Goal: Task Accomplishment & Management: Use online tool/utility

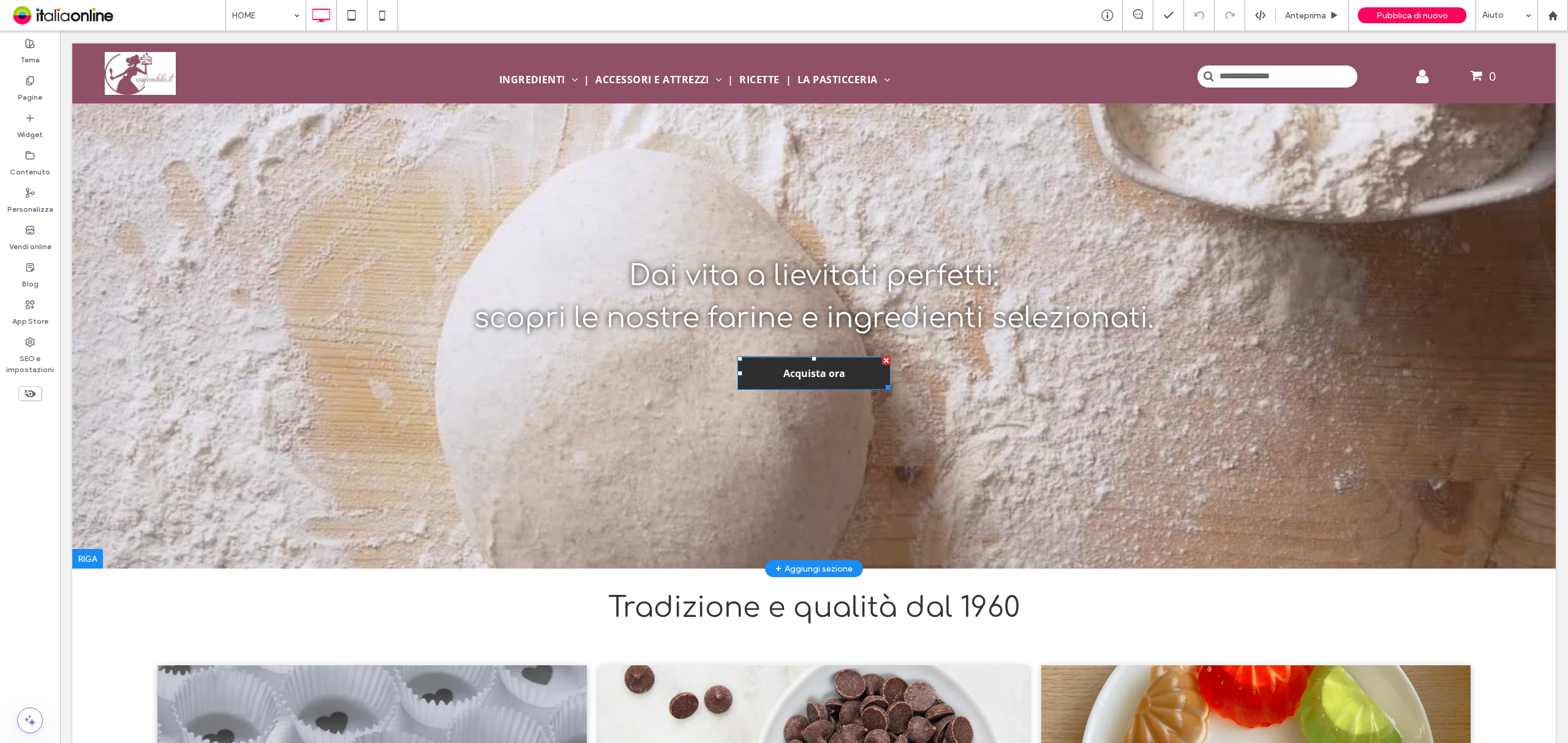
click at [805, 376] on span "Acquista ora" at bounding box center [814, 374] width 70 height 26
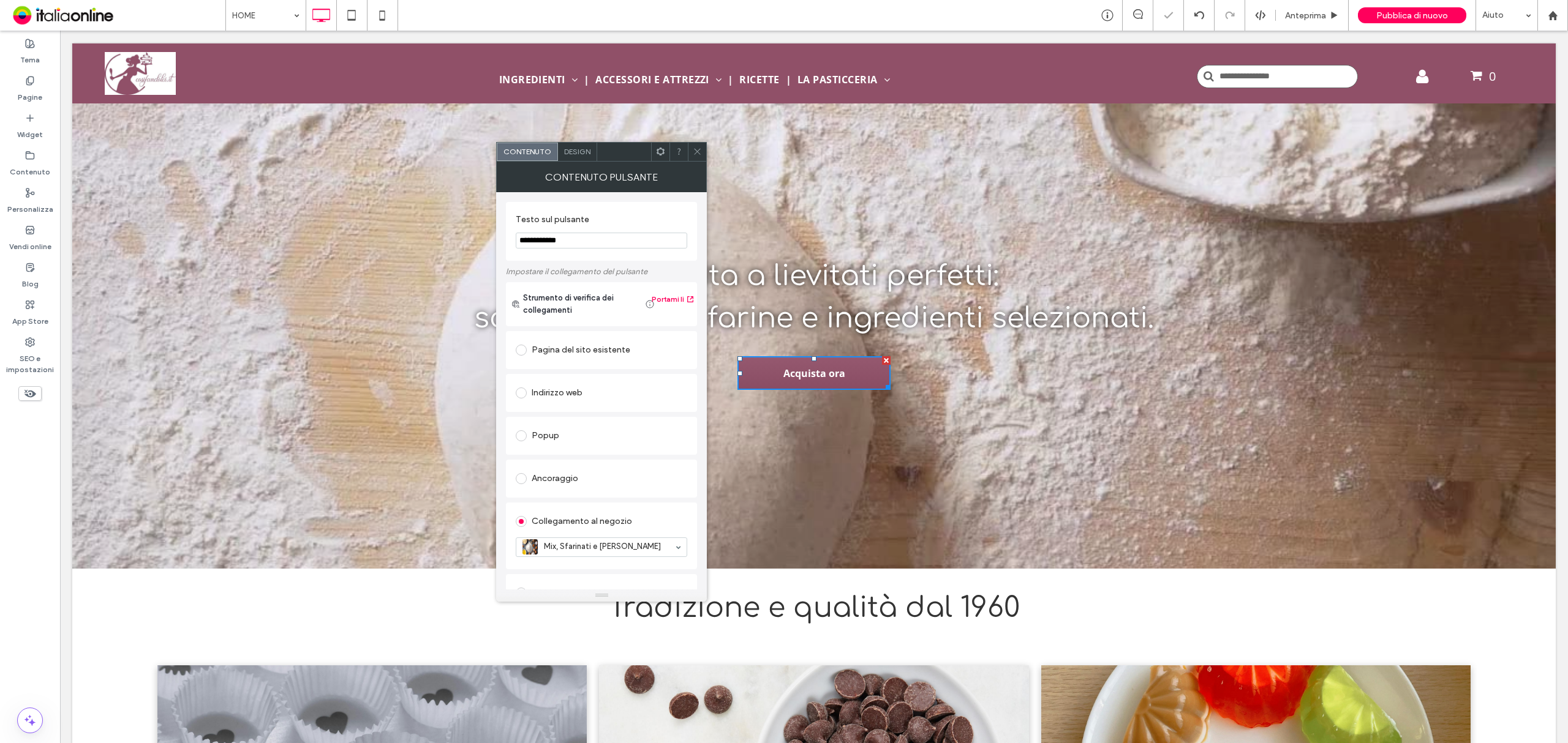
click at [696, 150] on icon at bounding box center [697, 151] width 9 height 9
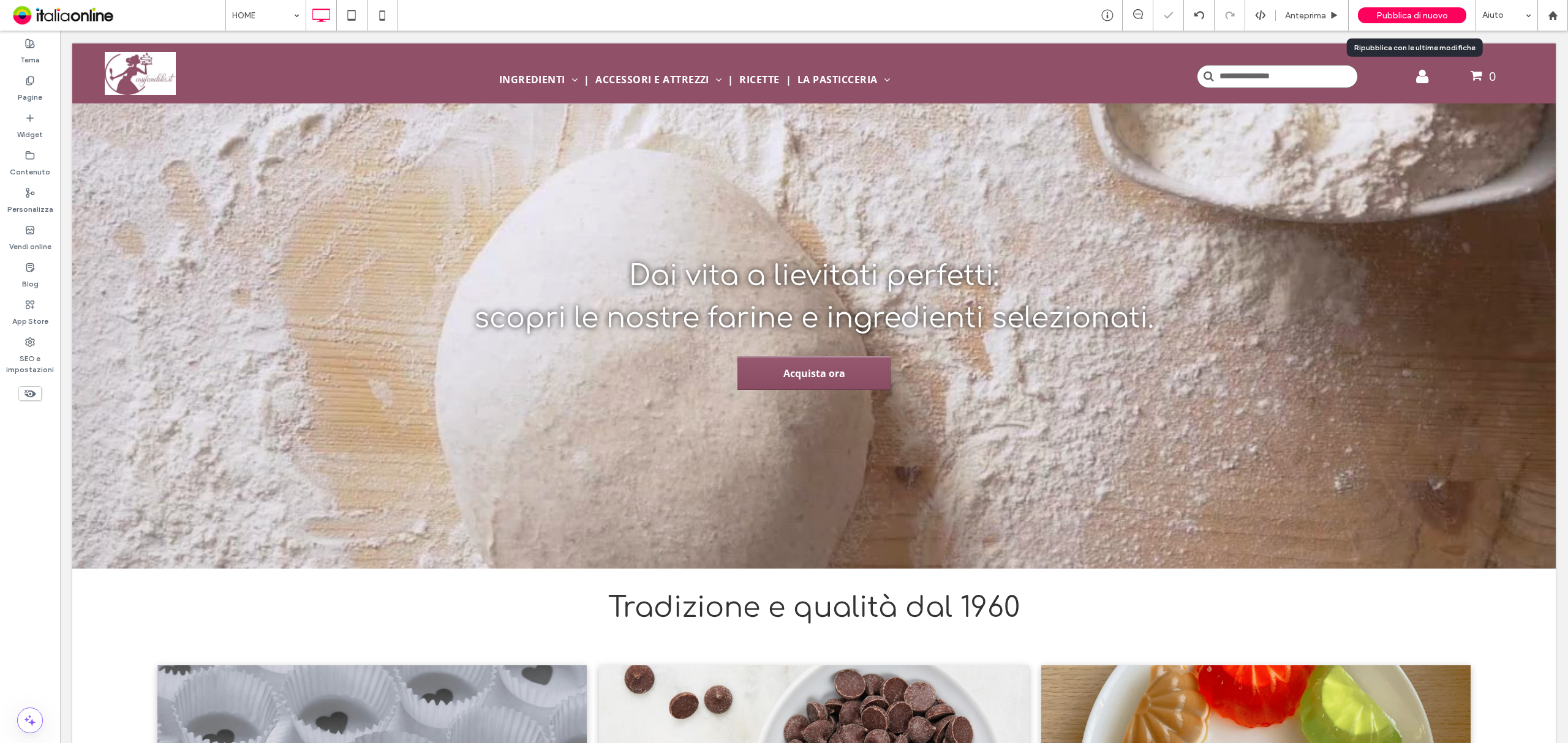
click at [1427, 12] on span "Pubblica di nuovo" at bounding box center [1412, 15] width 72 height 10
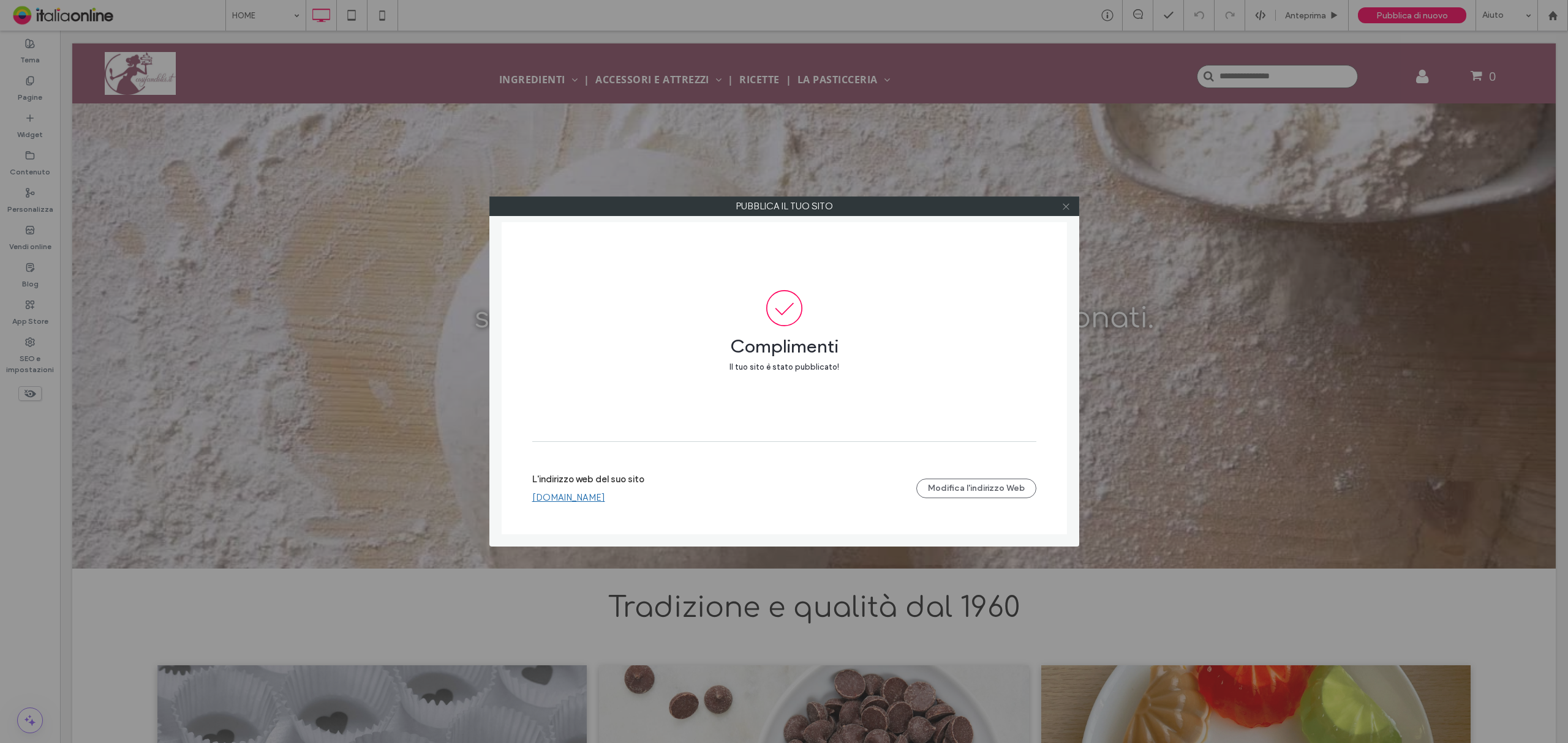
click at [1064, 208] on icon at bounding box center [1066, 206] width 9 height 9
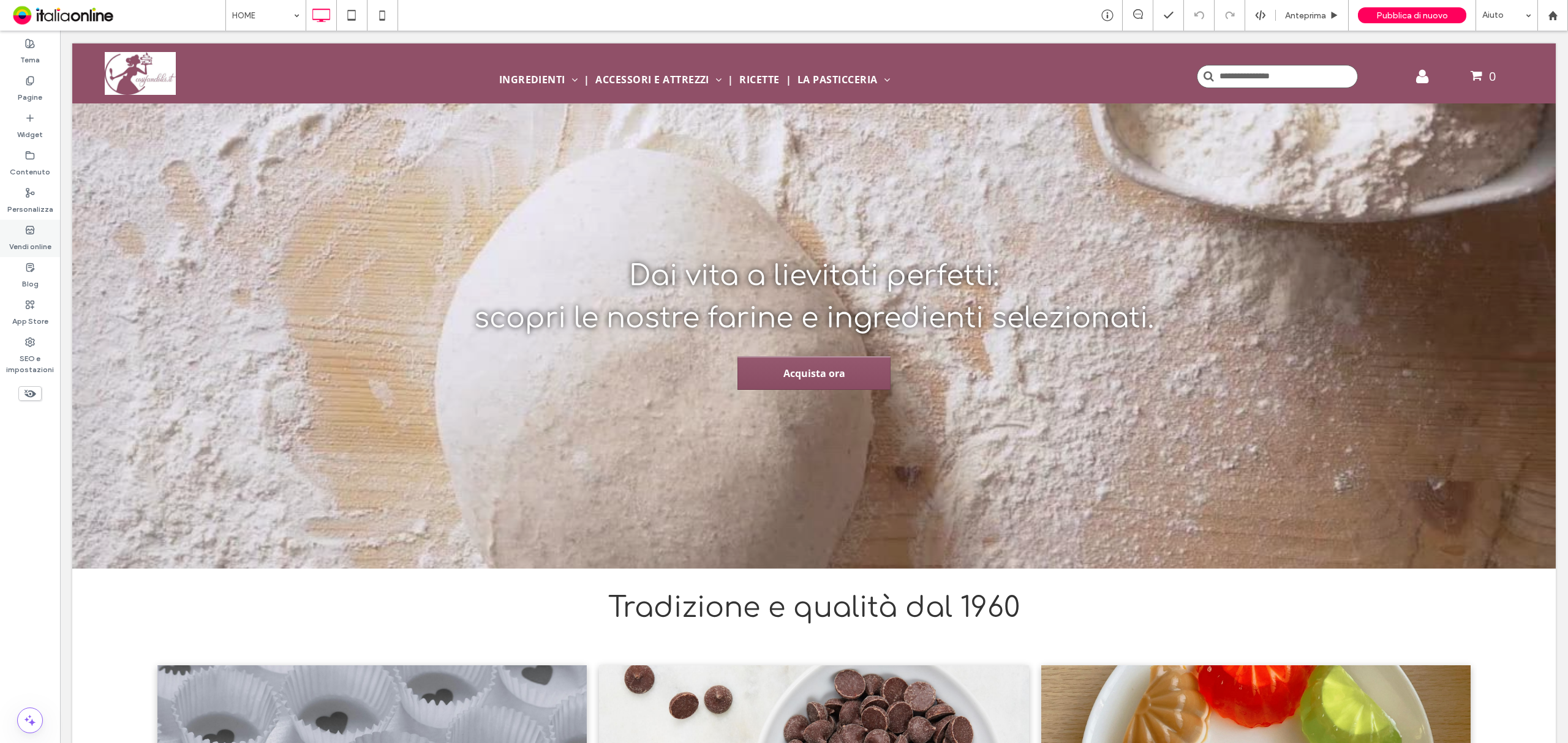
click at [29, 241] on label "Vendi online" at bounding box center [30, 244] width 42 height 17
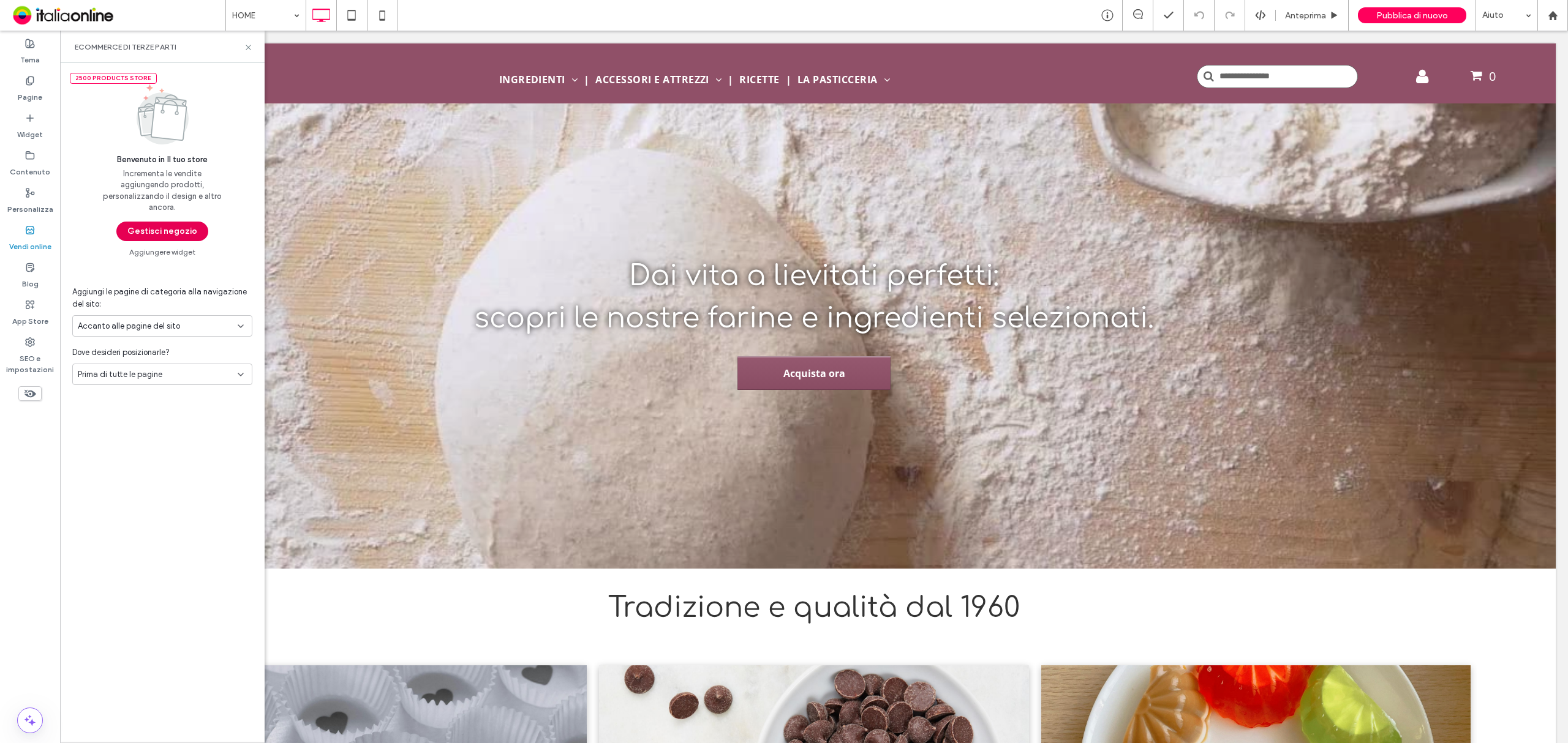
click at [168, 229] on button "Gestisci negozio" at bounding box center [162, 231] width 92 height 20
